Goal: Register for event/course: Sign up to attend an event or enroll in a course

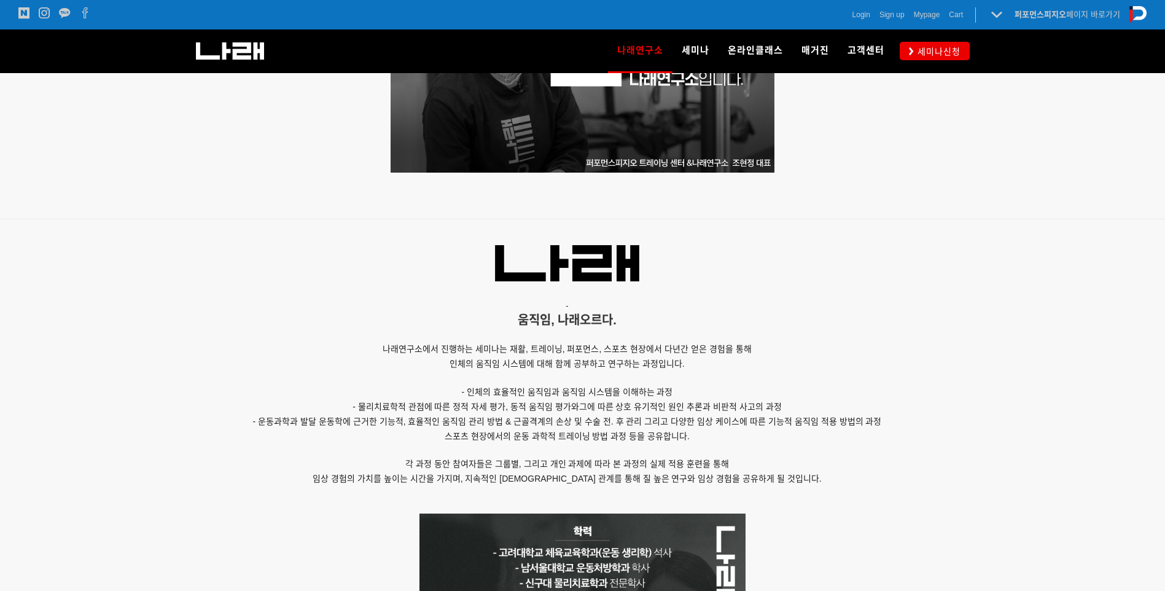
scroll to position [676, 0]
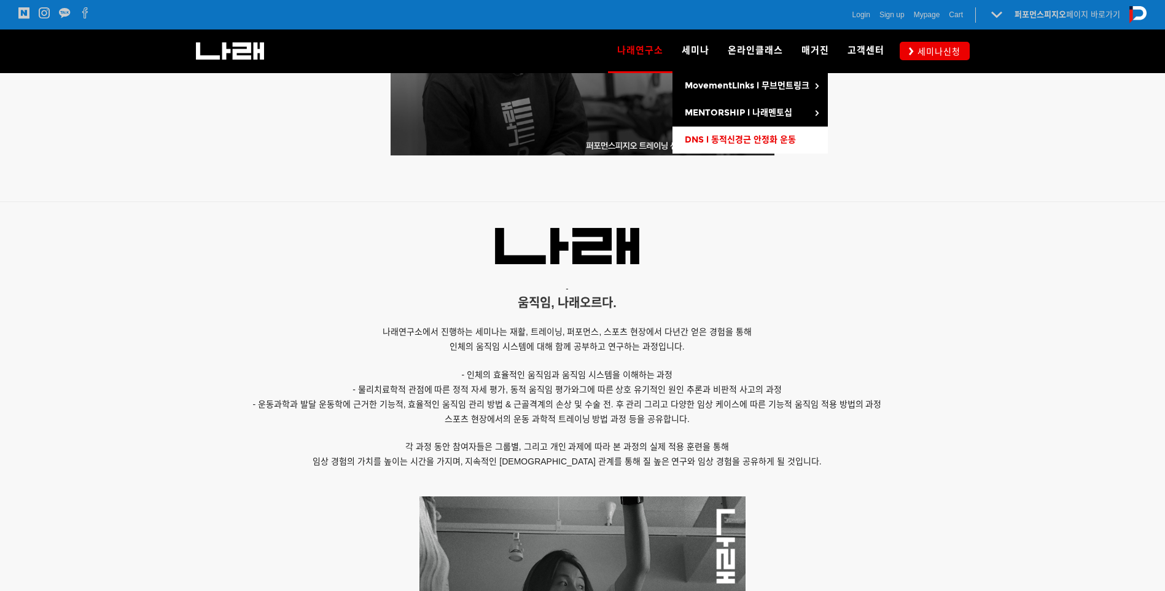
click at [711, 143] on span "DNS l 동적신경근 안정화 운동" at bounding box center [740, 140] width 111 height 10
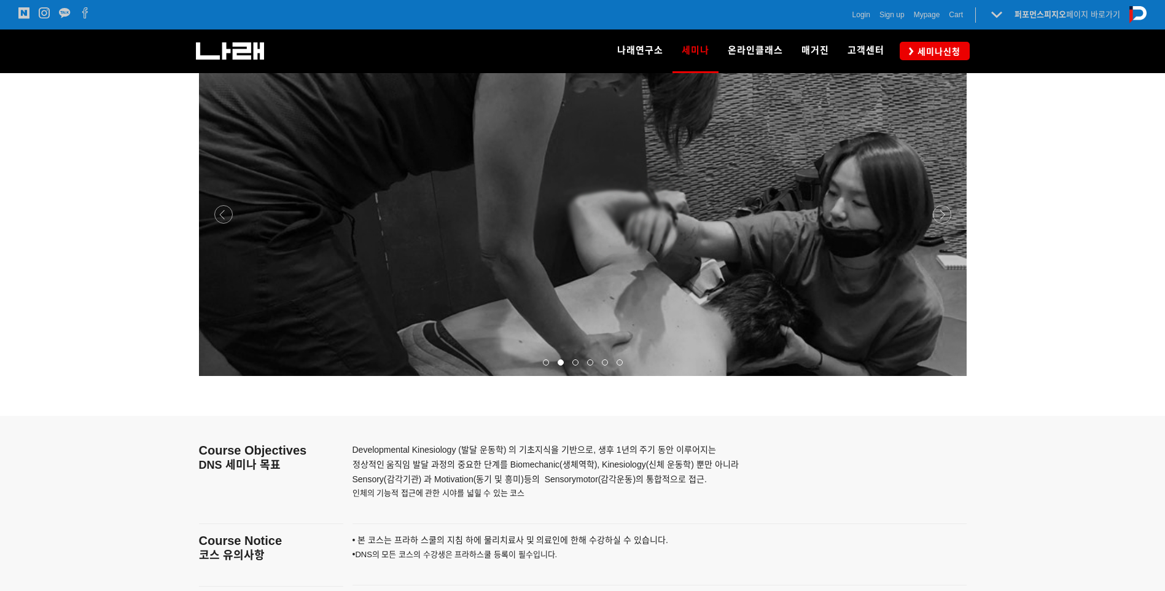
scroll to position [1474, 0]
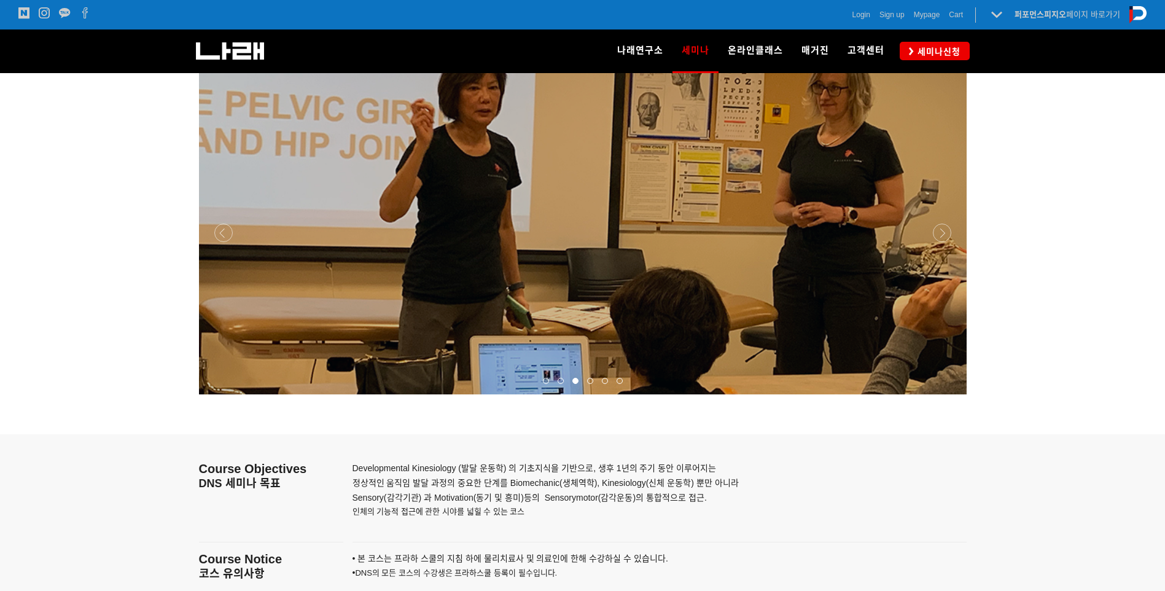
click at [936, 394] on div at bounding box center [583, 394] width 768 height 0
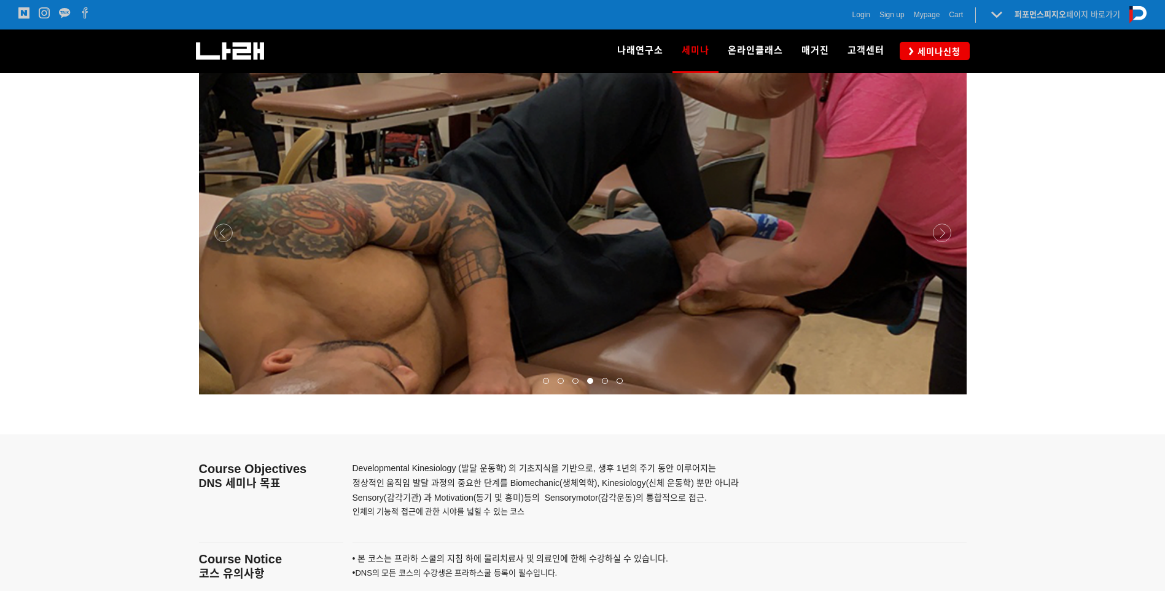
scroll to position [1413, 0]
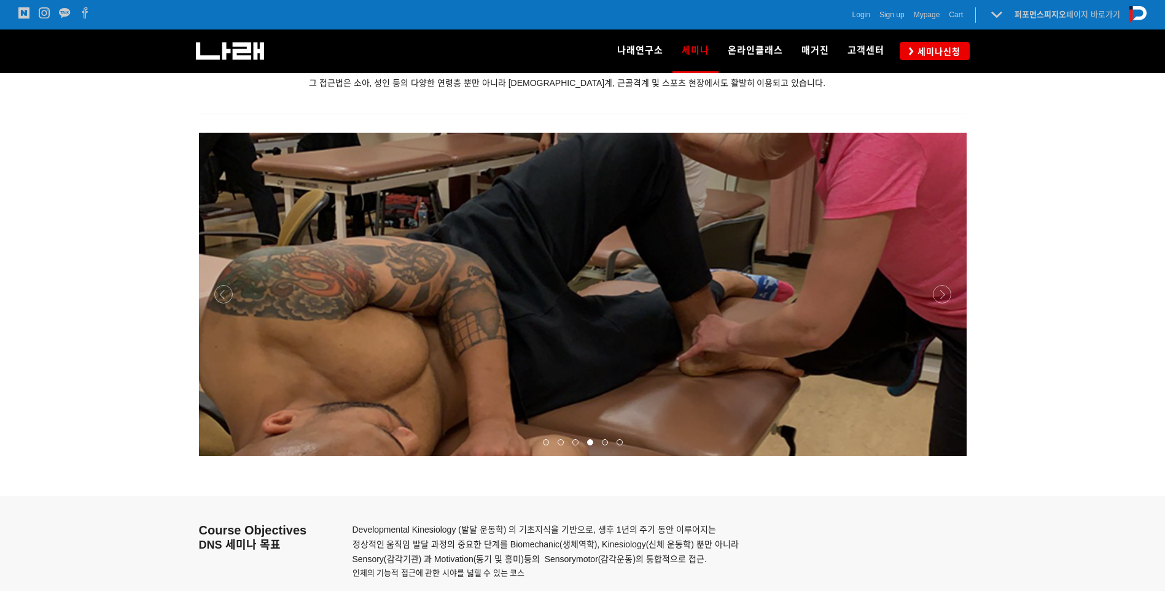
click at [941, 456] on div at bounding box center [583, 456] width 768 height 0
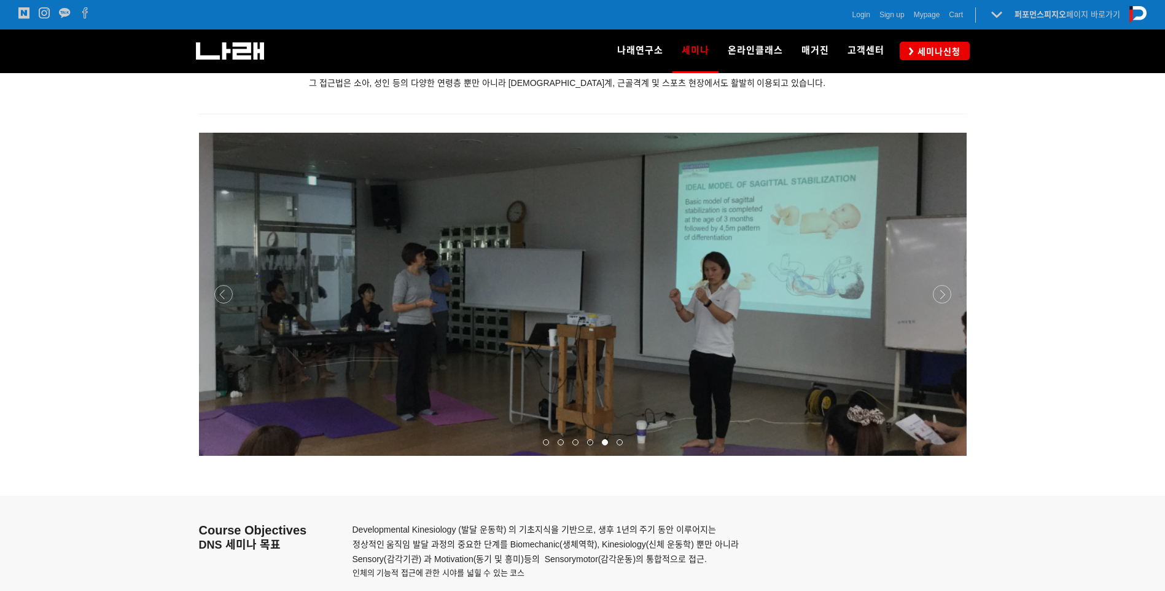
click at [941, 456] on div at bounding box center [583, 456] width 768 height 0
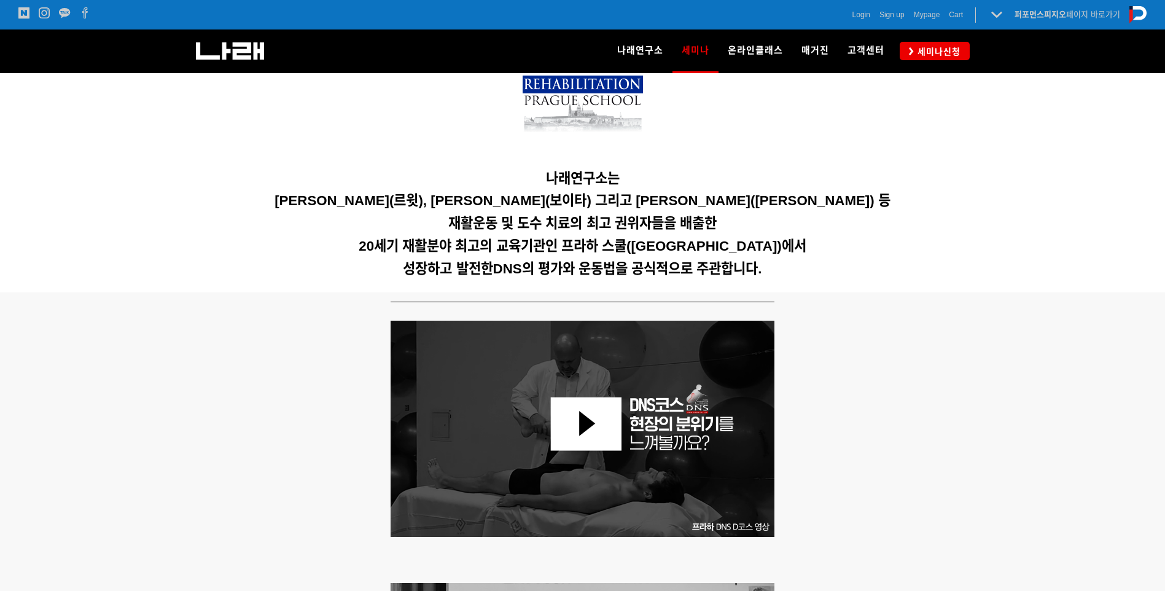
scroll to position [184, 0]
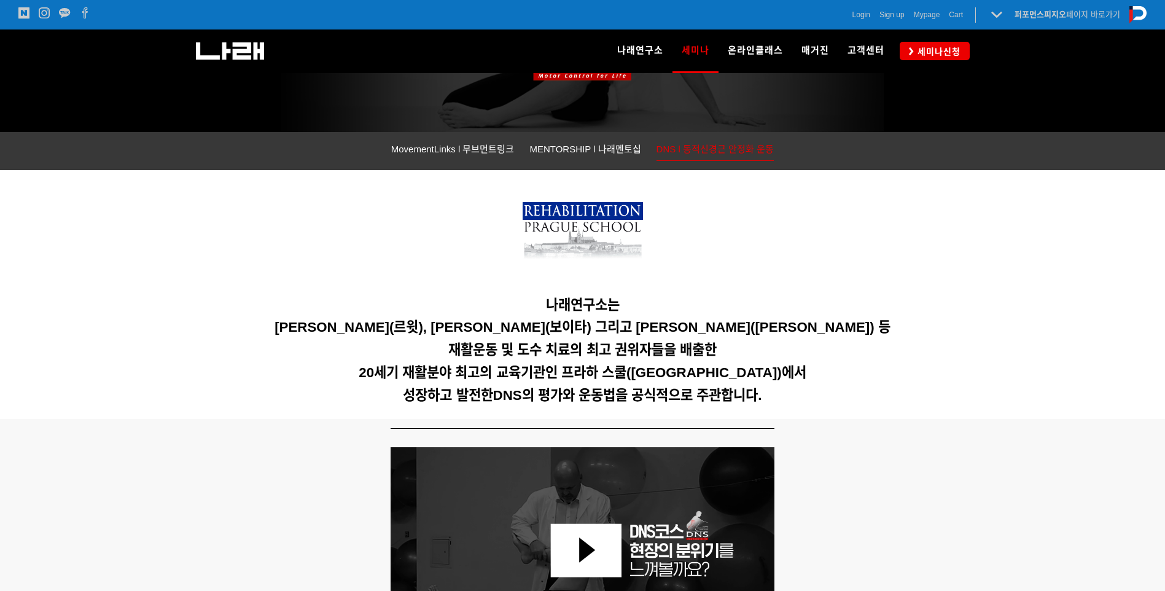
click at [381, 335] on h5 "[PERSON_NAME](르윗), [PERSON_NAME](보이타) 그리고 [PERSON_NAME]([PERSON_NAME]) 등" at bounding box center [583, 327] width 768 height 17
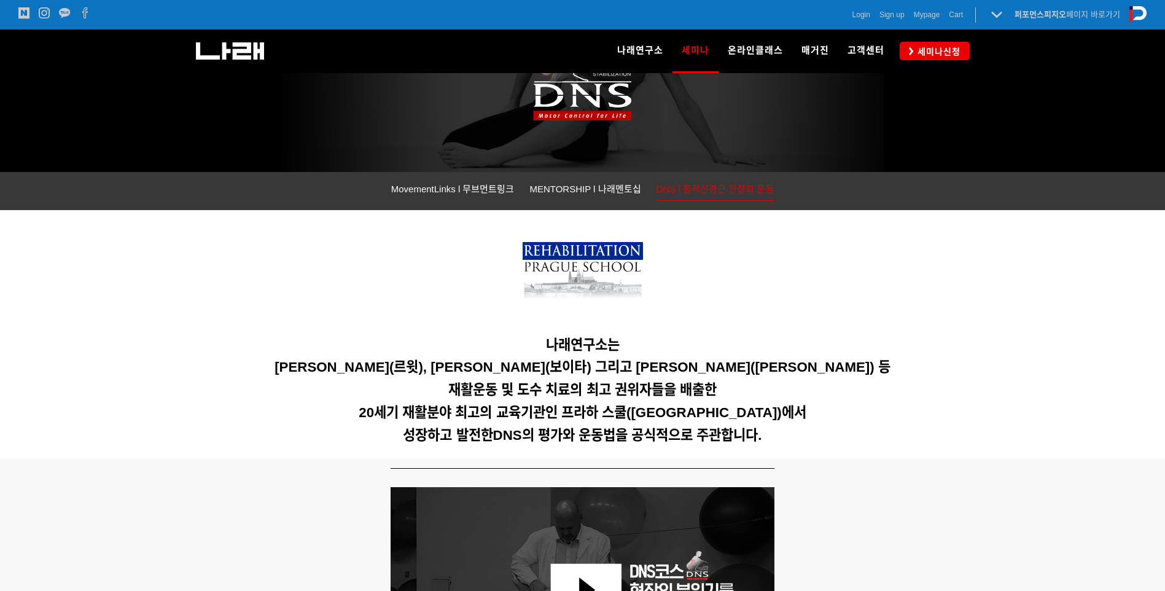
scroll to position [123, 0]
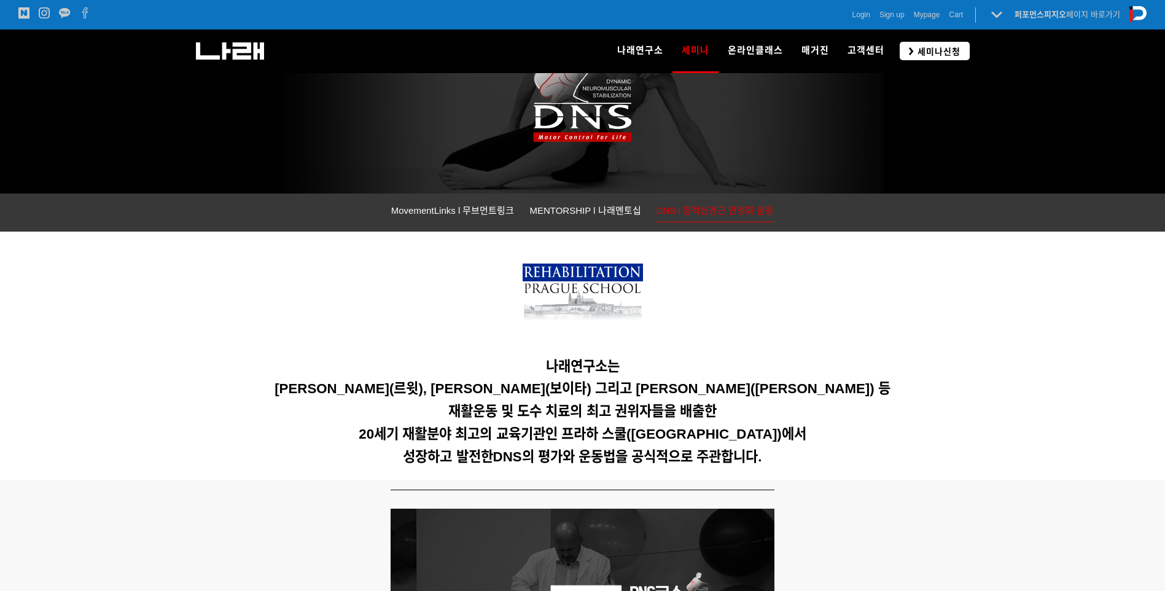
click at [936, 57] on span "세미나신청" at bounding box center [937, 51] width 47 height 12
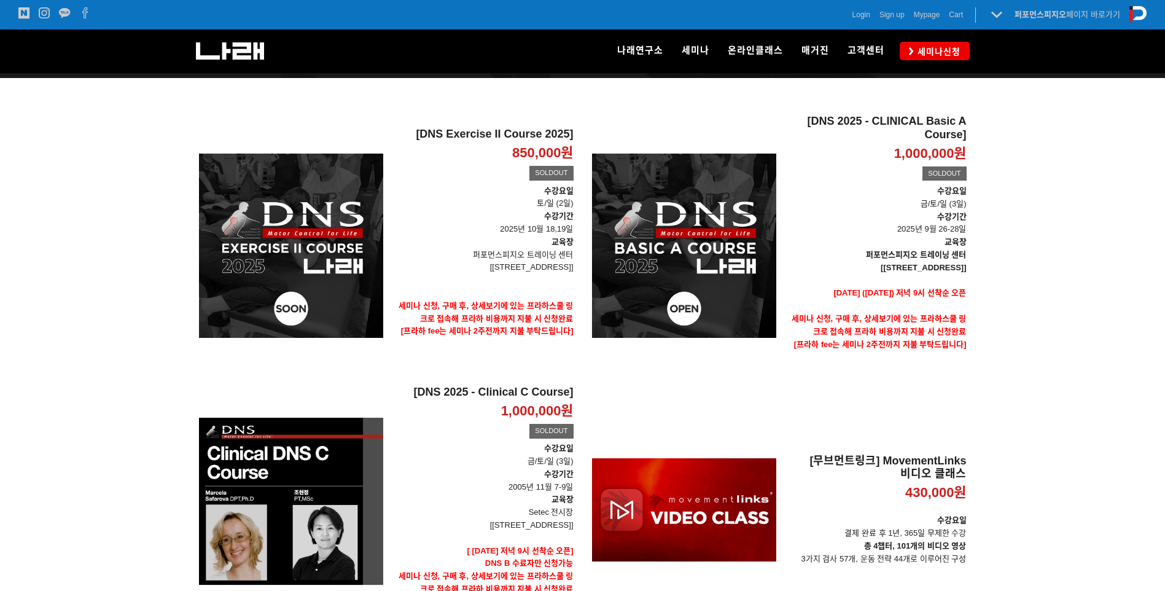
scroll to position [138, 0]
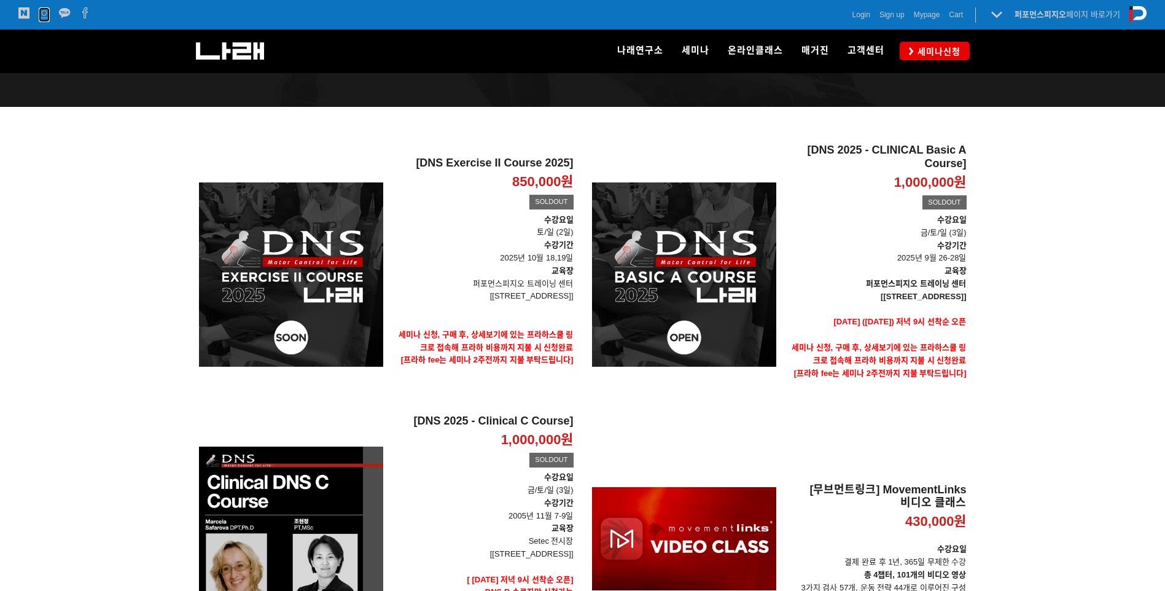
click at [39, 14] on icon at bounding box center [44, 12] width 11 height 11
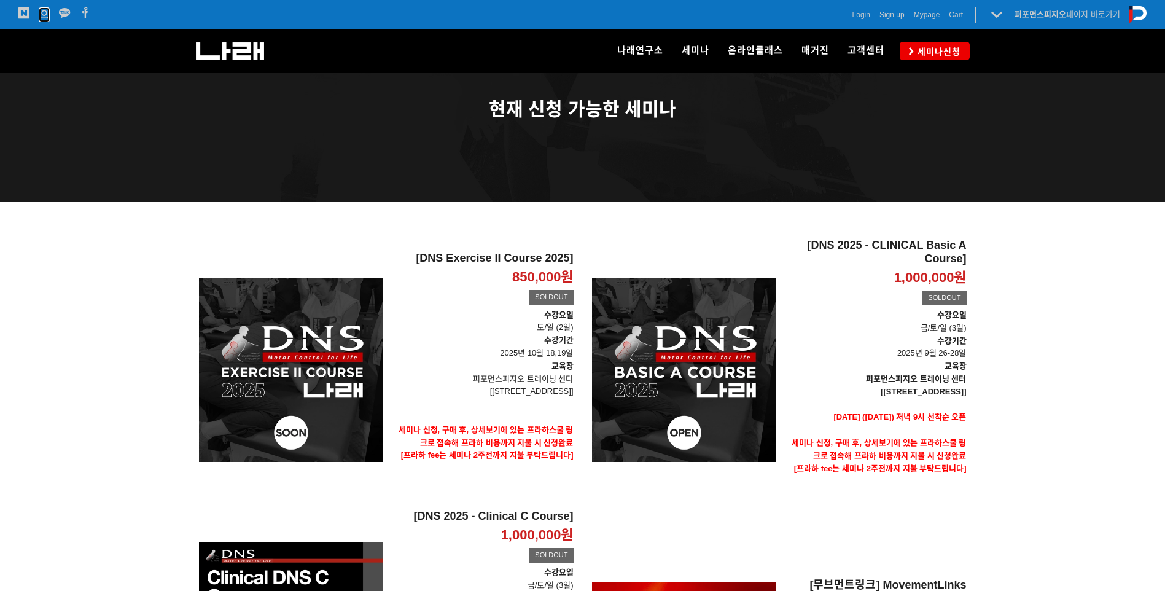
scroll to position [15, 0]
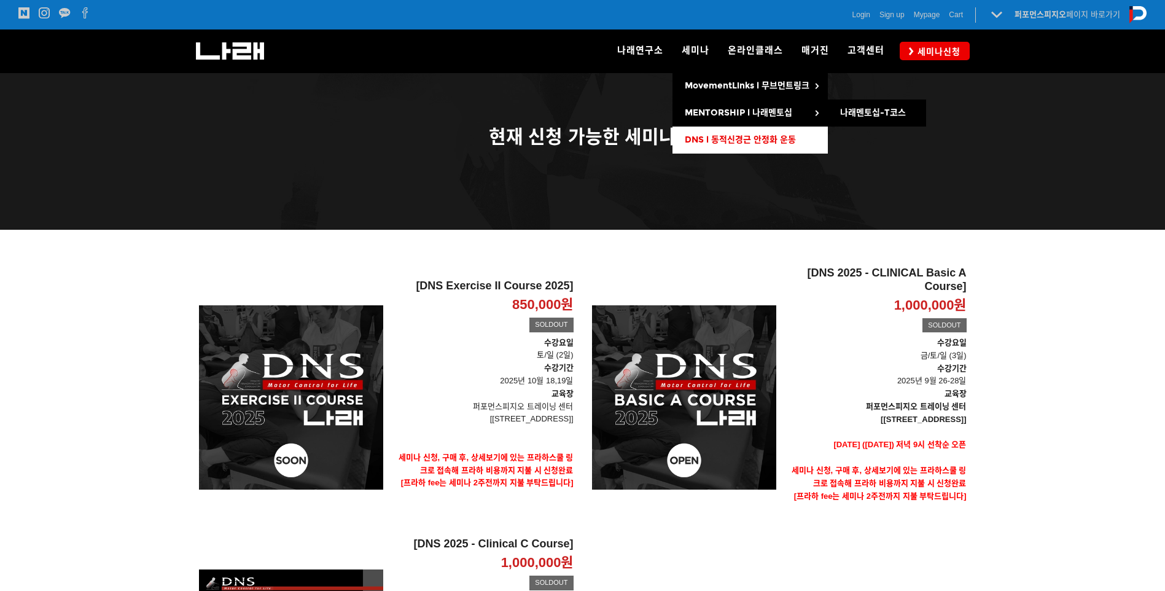
click at [717, 133] on link "DNS l 동적신경근 안정화 운동" at bounding box center [750, 140] width 155 height 27
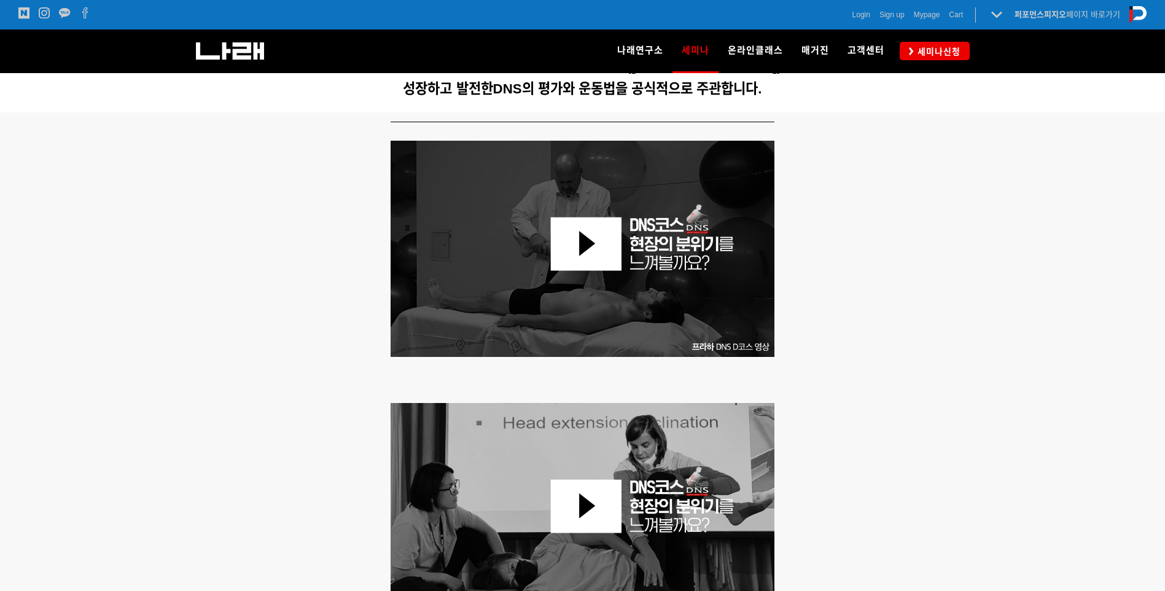
scroll to position [491, 0]
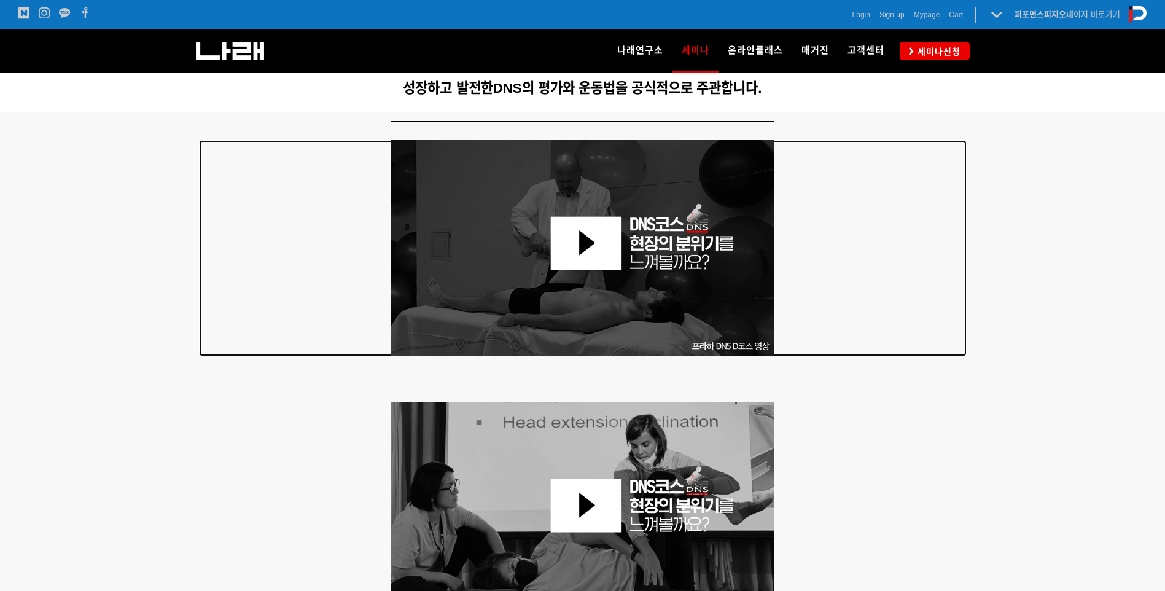
click at [587, 233] on img at bounding box center [583, 248] width 385 height 216
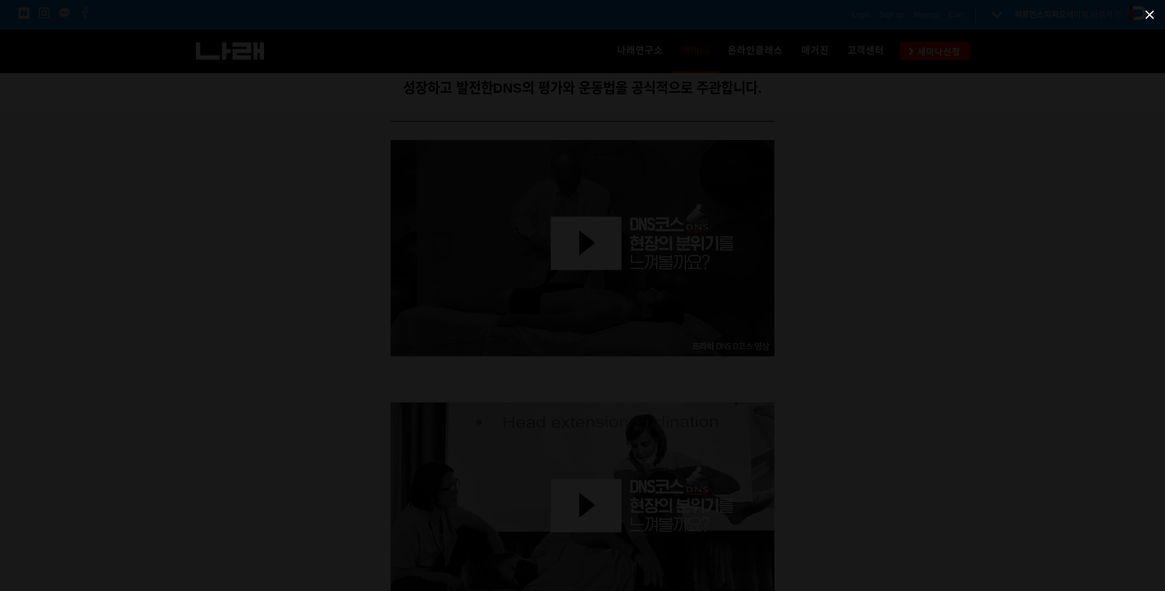
click at [1147, 19] on span at bounding box center [1150, 14] width 31 height 29
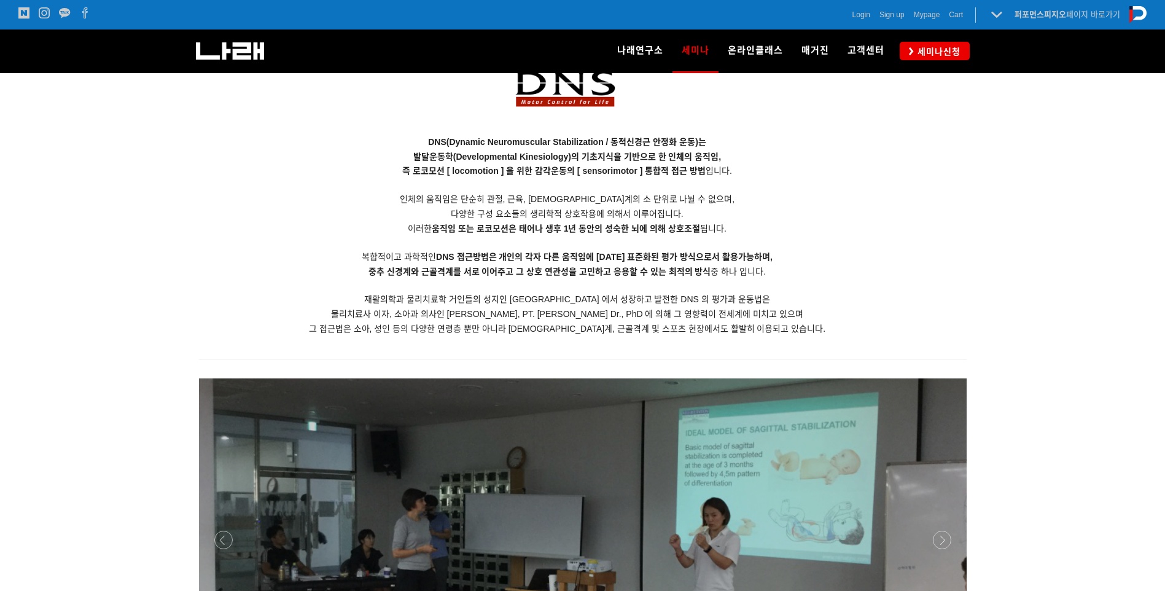
scroll to position [1474, 0]
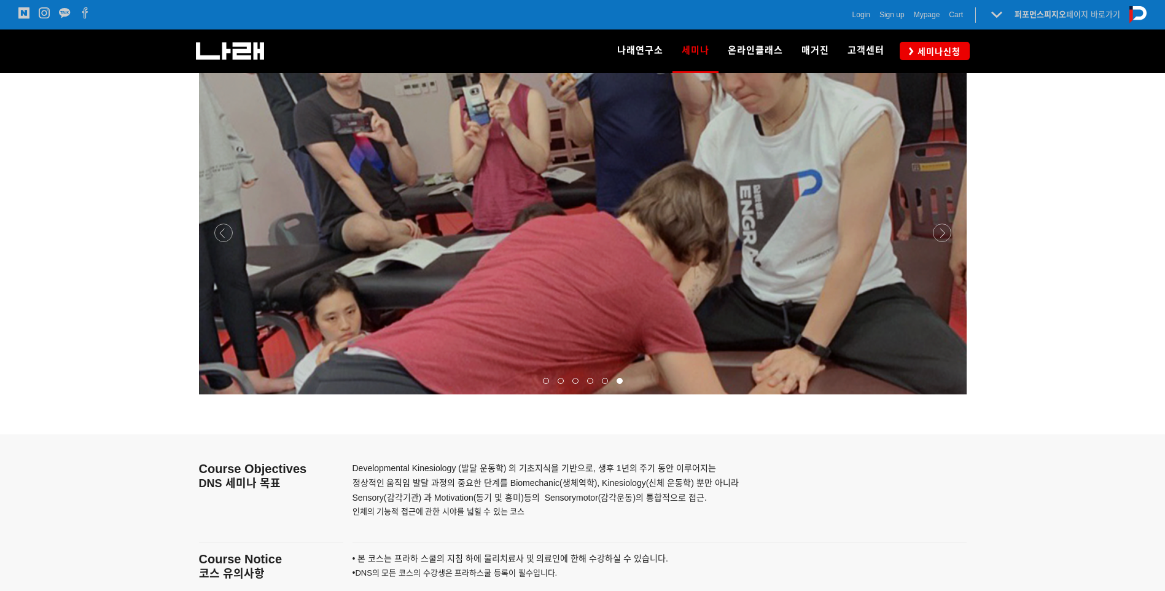
click at [942, 394] on div at bounding box center [583, 394] width 768 height 0
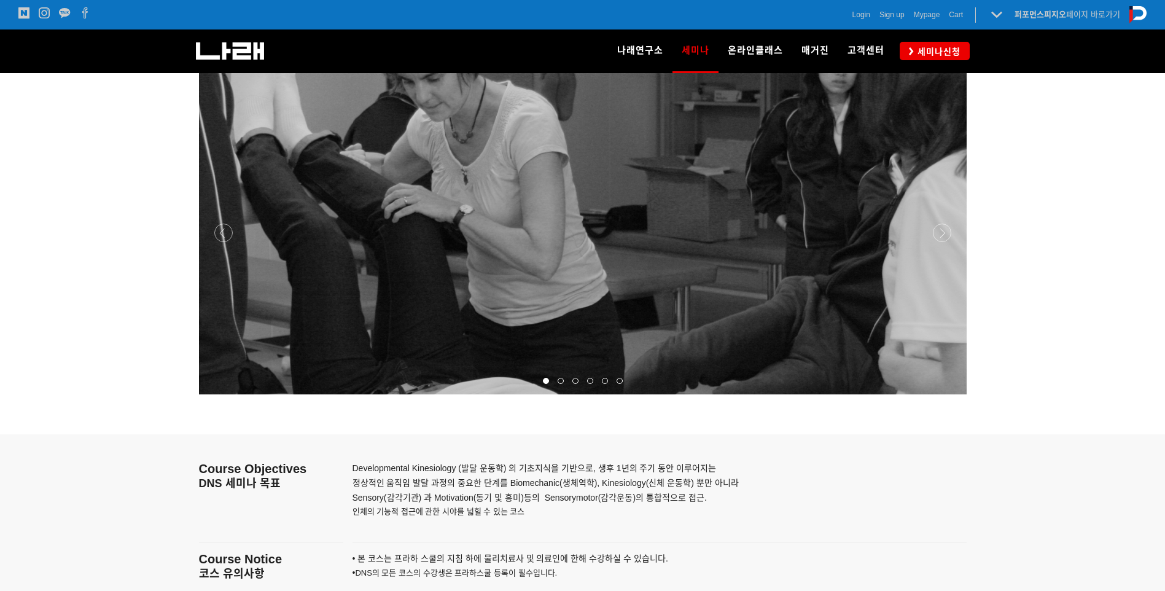
click at [942, 394] on div at bounding box center [583, 394] width 768 height 0
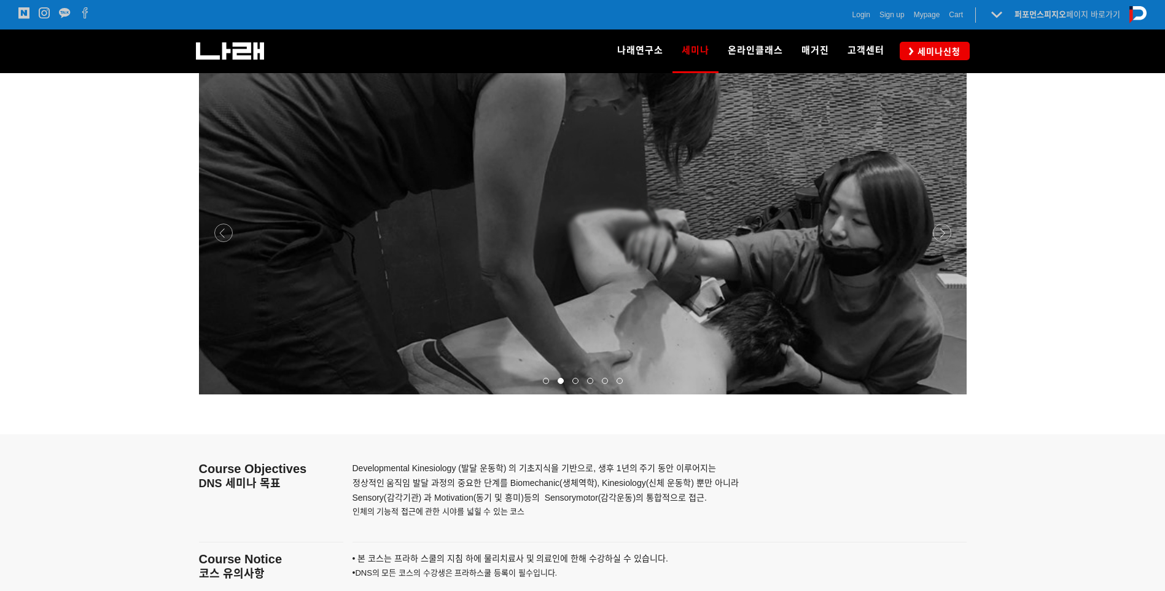
click at [942, 394] on div at bounding box center [583, 394] width 768 height 0
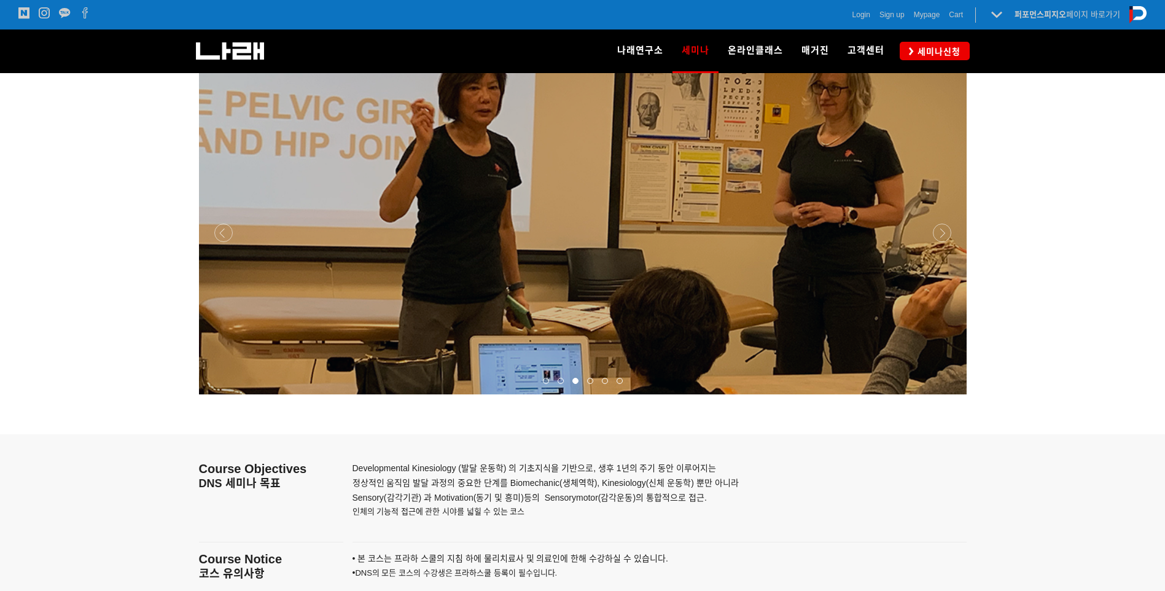
click at [942, 394] on div at bounding box center [583, 394] width 768 height 0
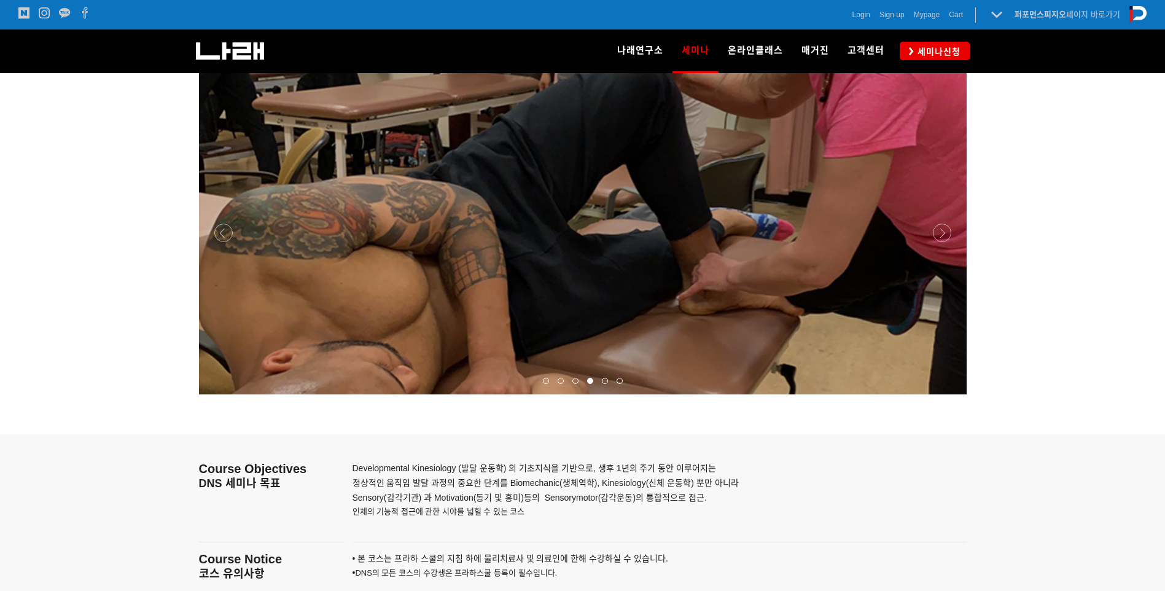
click at [942, 394] on div at bounding box center [583, 394] width 768 height 0
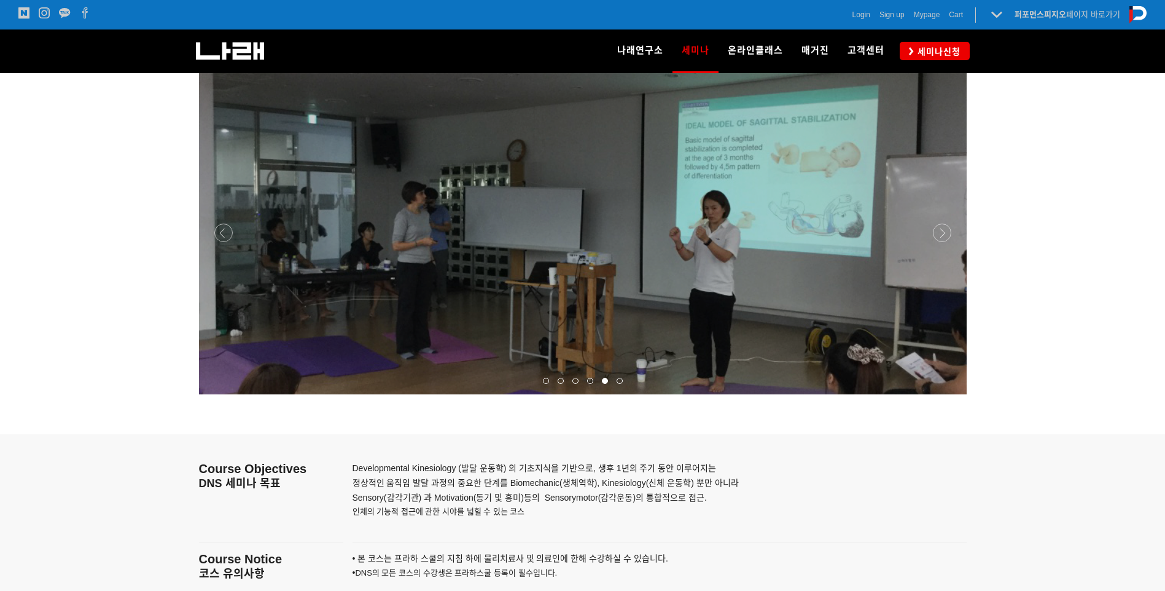
click at [942, 394] on div at bounding box center [583, 394] width 768 height 0
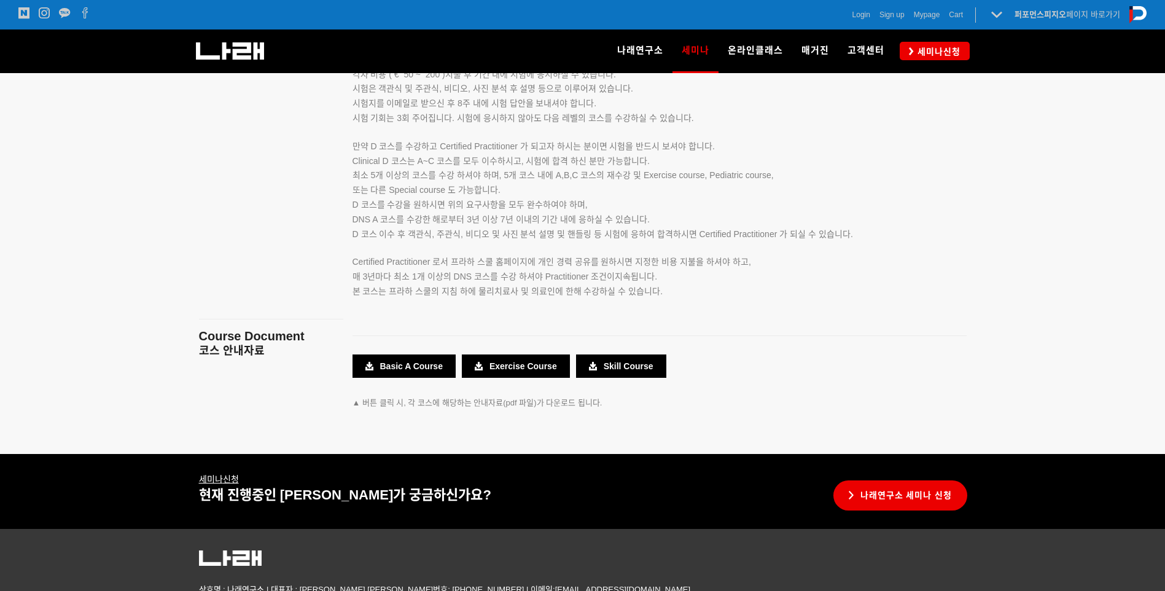
scroll to position [2187, 0]
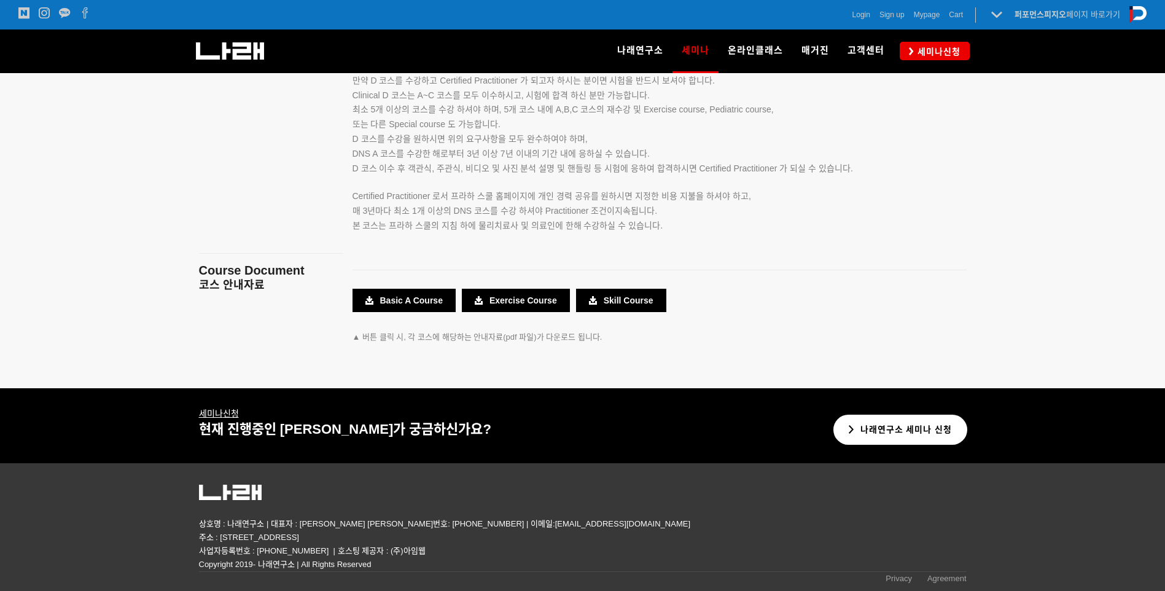
click at [886, 429] on link "나래연구소 세미나 신청" at bounding box center [901, 430] width 135 height 30
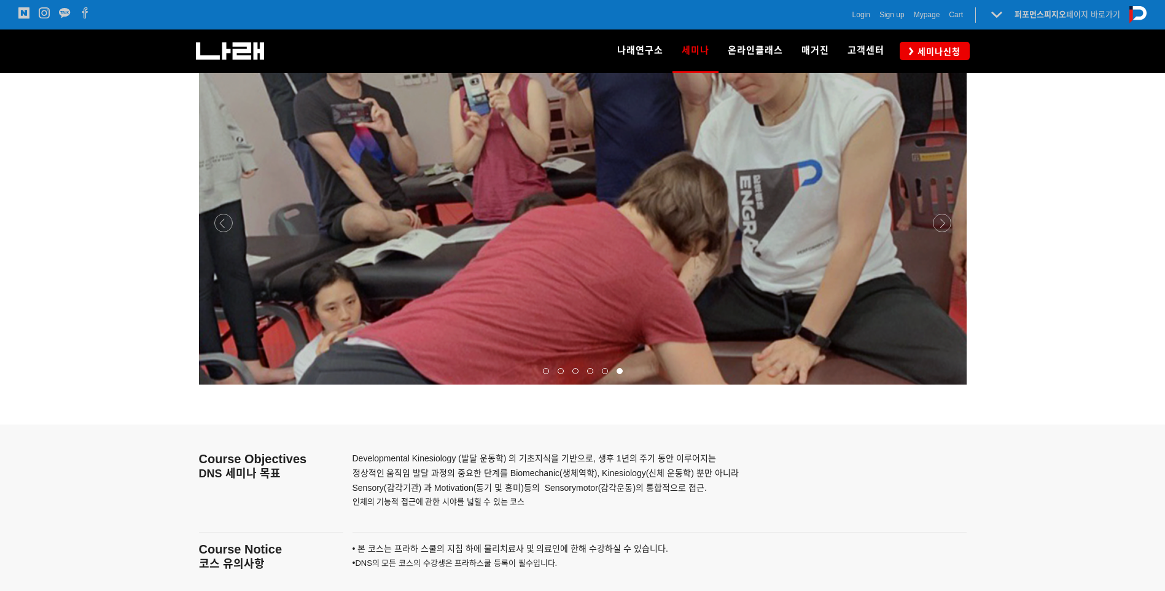
scroll to position [1511, 0]
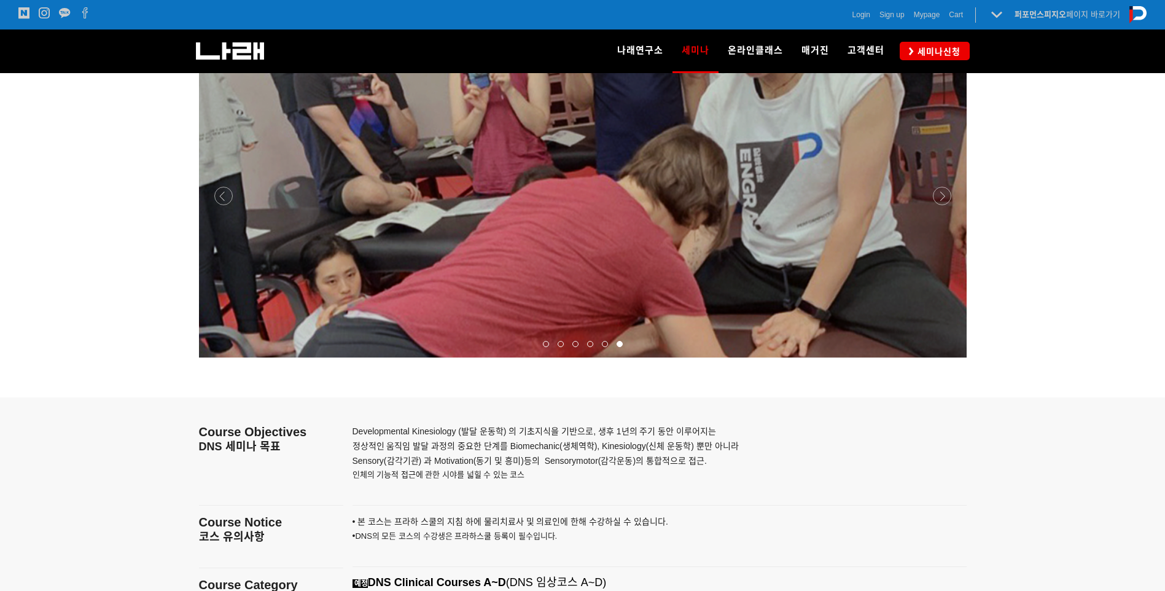
click at [550, 342] on div at bounding box center [546, 344] width 15 height 12
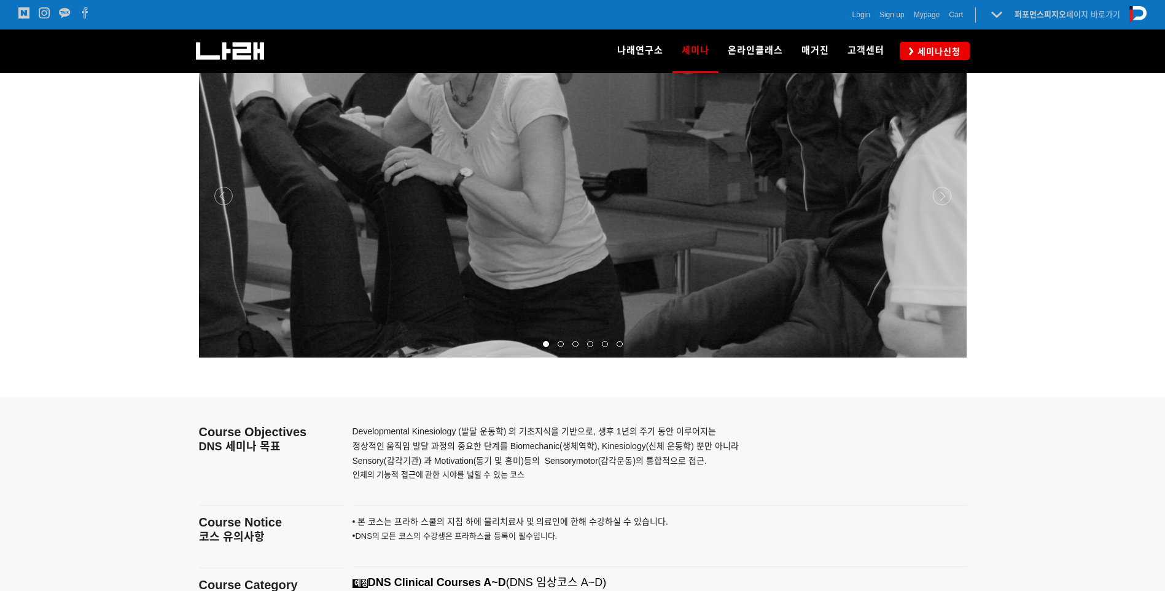
click at [557, 342] on div at bounding box center [560, 344] width 15 height 12
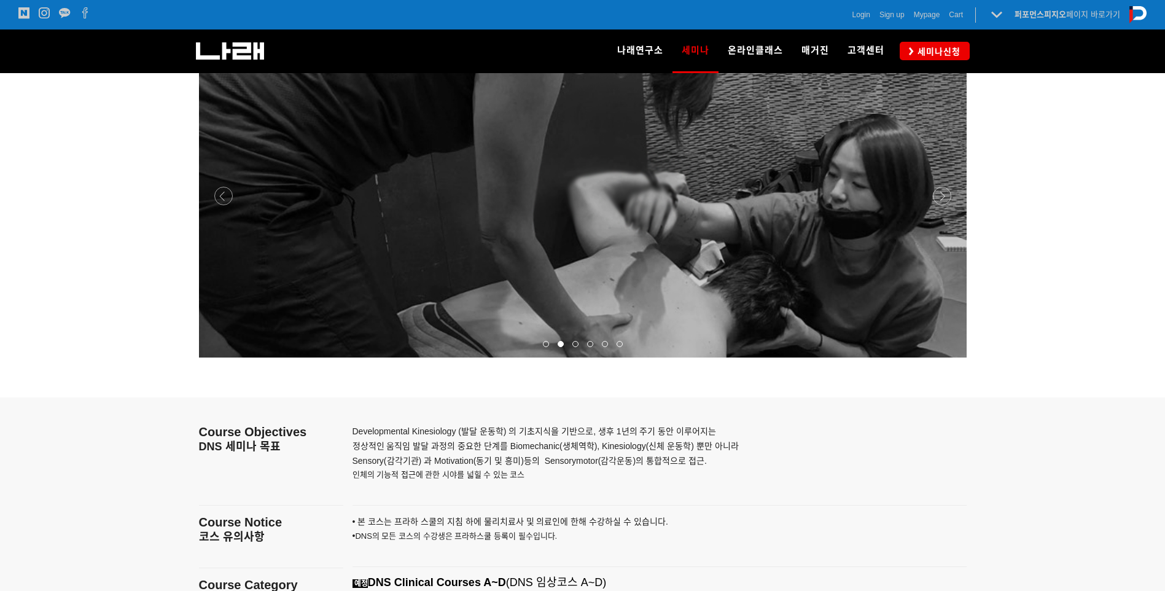
click at [564, 342] on div at bounding box center [560, 344] width 15 height 12
click at [576, 342] on span at bounding box center [575, 344] width 6 height 6
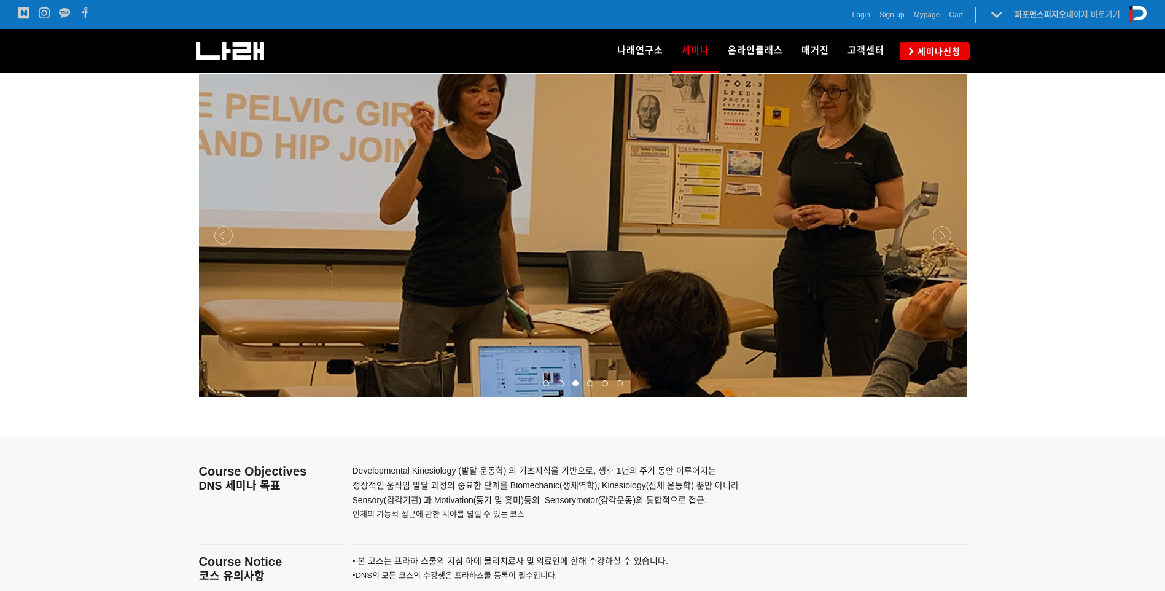
scroll to position [1450, 0]
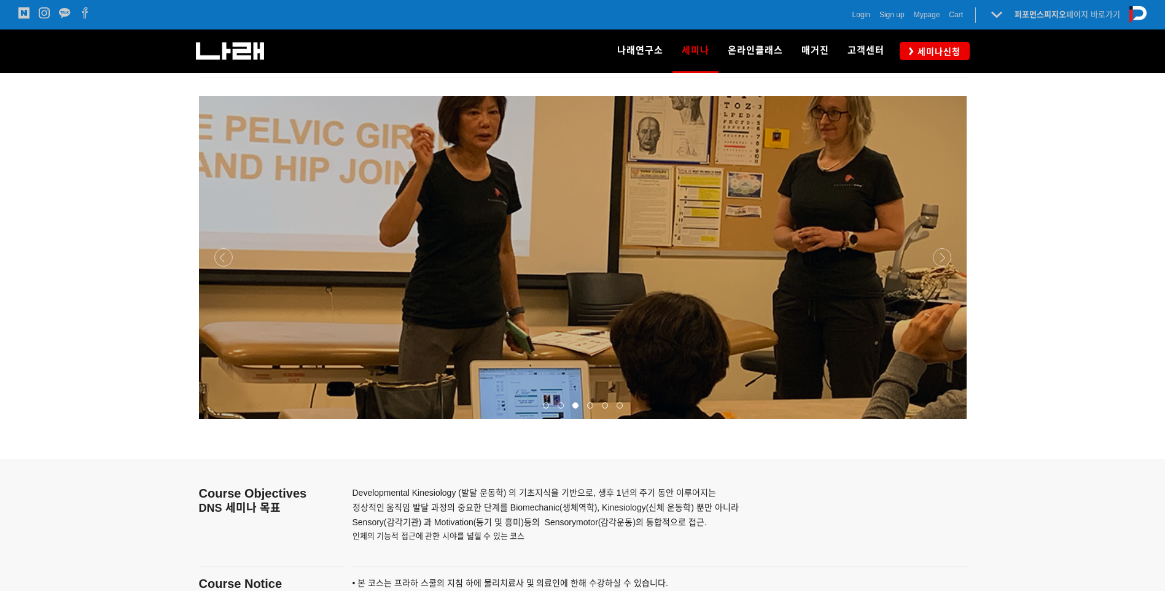
click at [595, 406] on div at bounding box center [590, 405] width 15 height 12
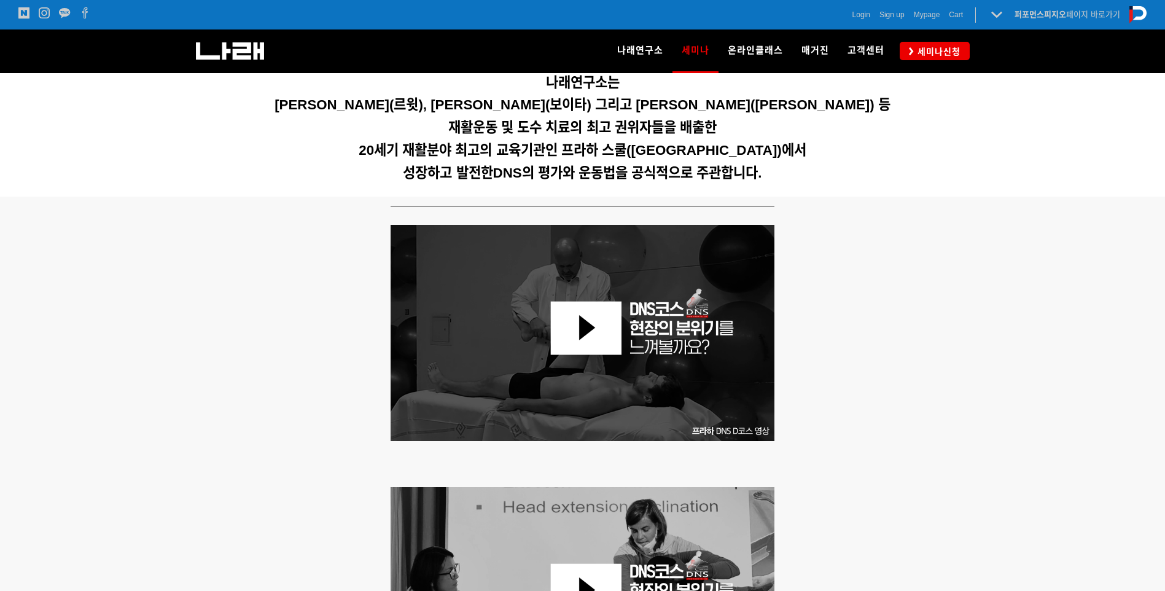
scroll to position [405, 0]
